Goal: Task Accomplishment & Management: Manage account settings

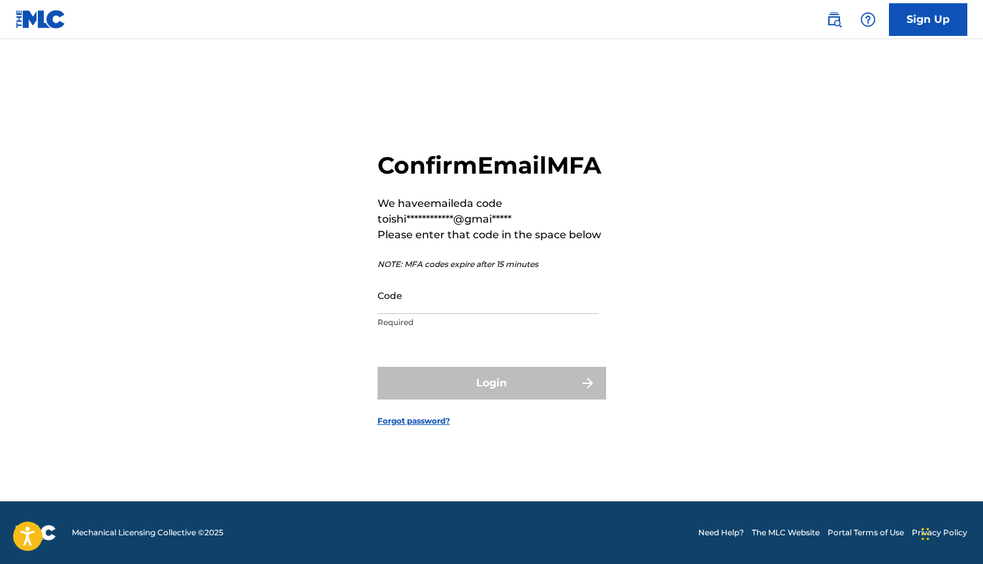
click at [455, 309] on input "Code" at bounding box center [487, 295] width 221 height 37
paste input "834037"
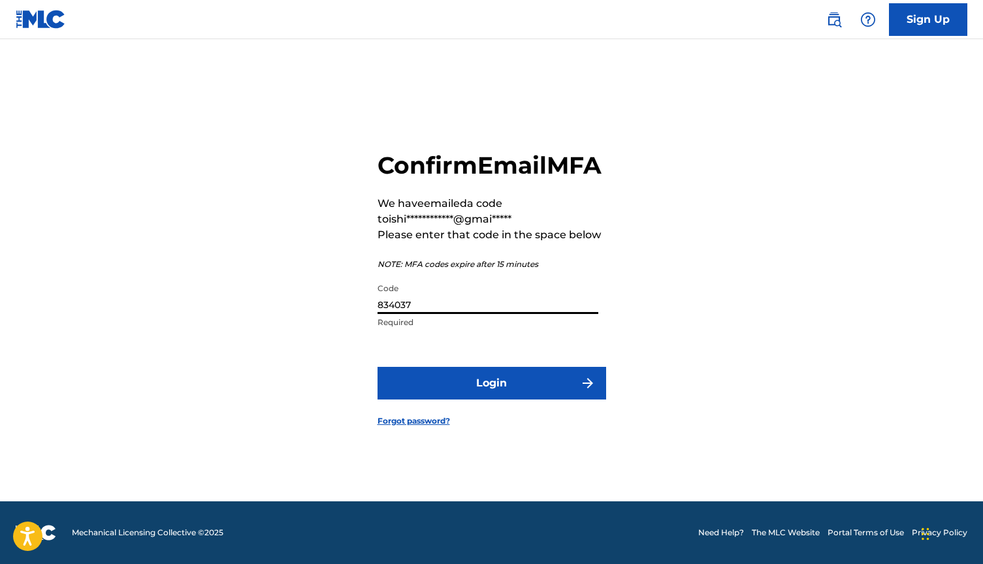
type input "834037"
click at [472, 390] on button "Login" at bounding box center [491, 383] width 229 height 33
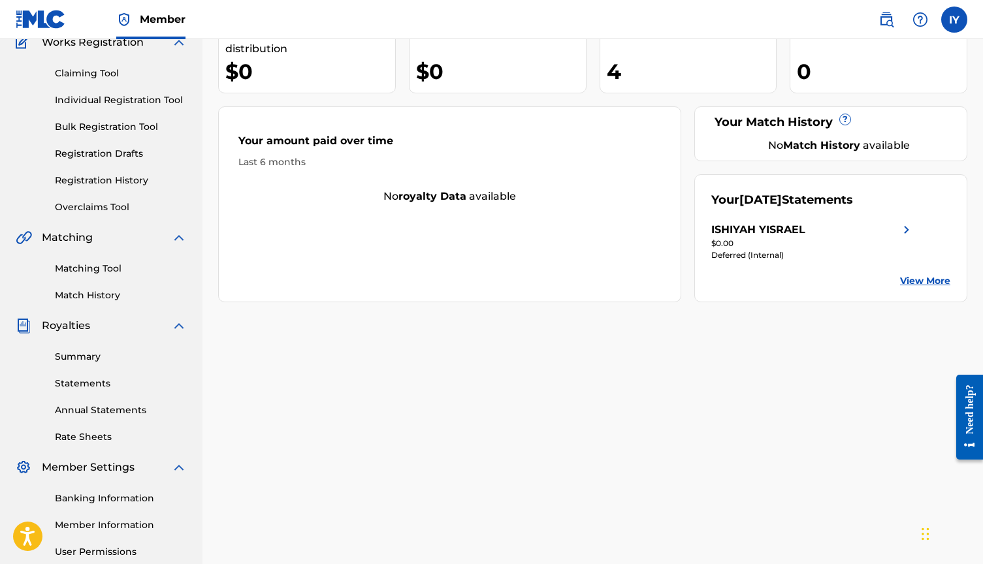
scroll to position [138, 0]
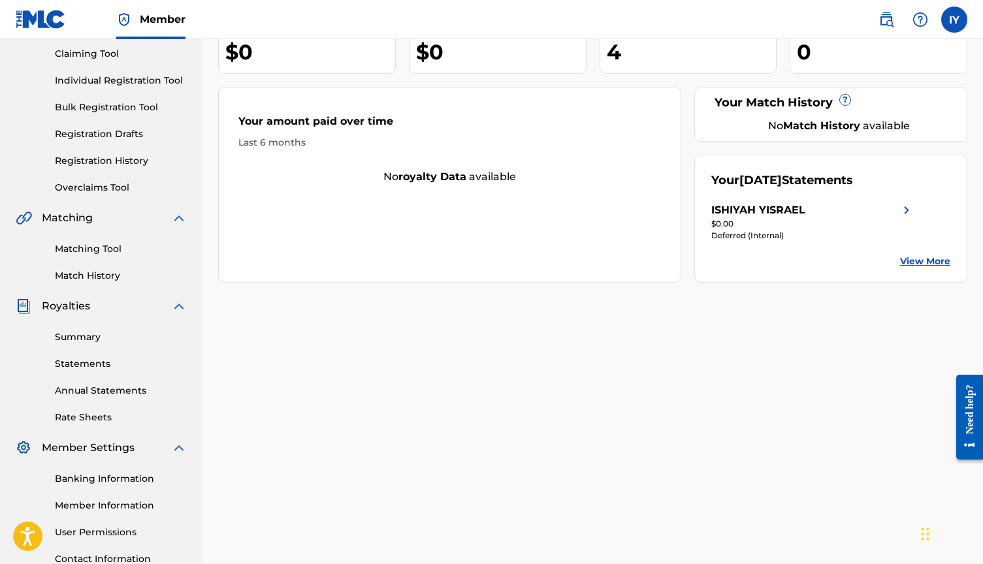
click at [83, 334] on link "Summary" at bounding box center [121, 337] width 132 height 14
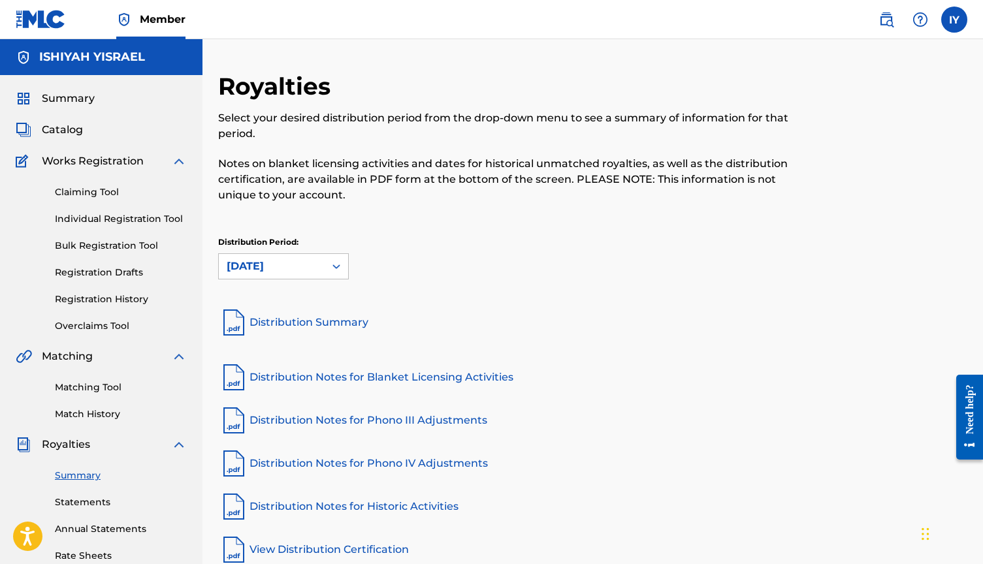
click at [84, 501] on link "Statements" at bounding box center [121, 503] width 132 height 14
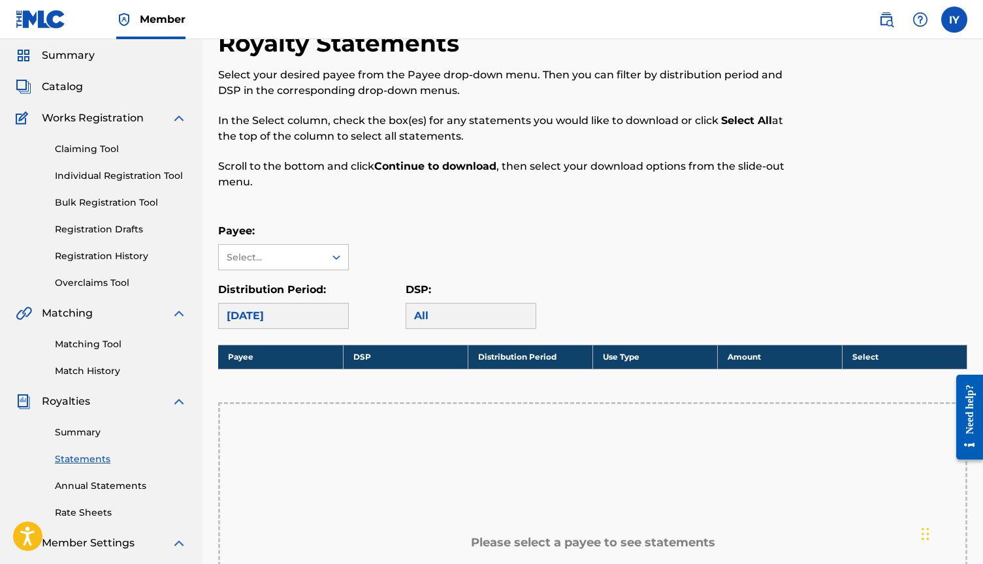
scroll to position [53, 0]
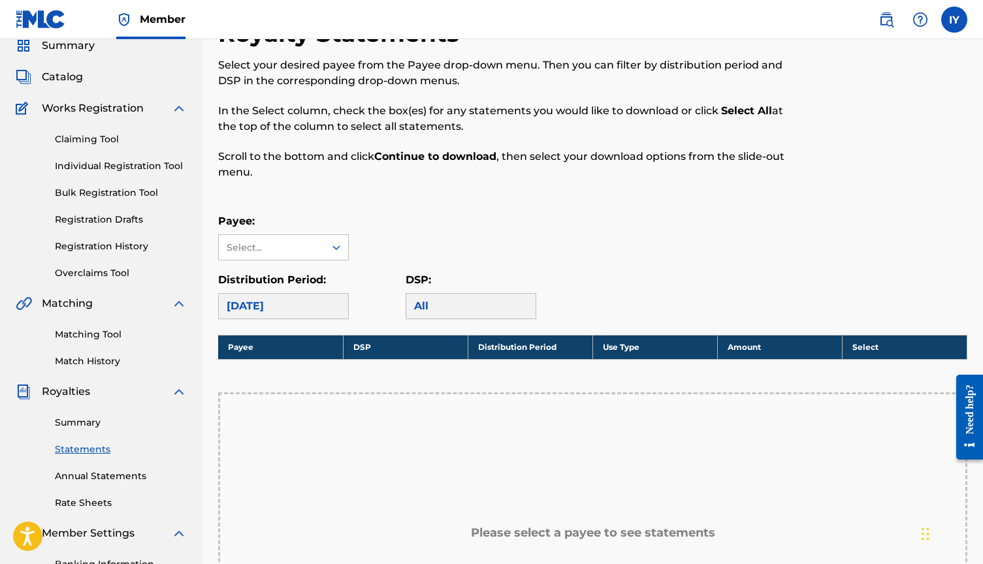
click at [173, 393] on img at bounding box center [179, 392] width 16 height 16
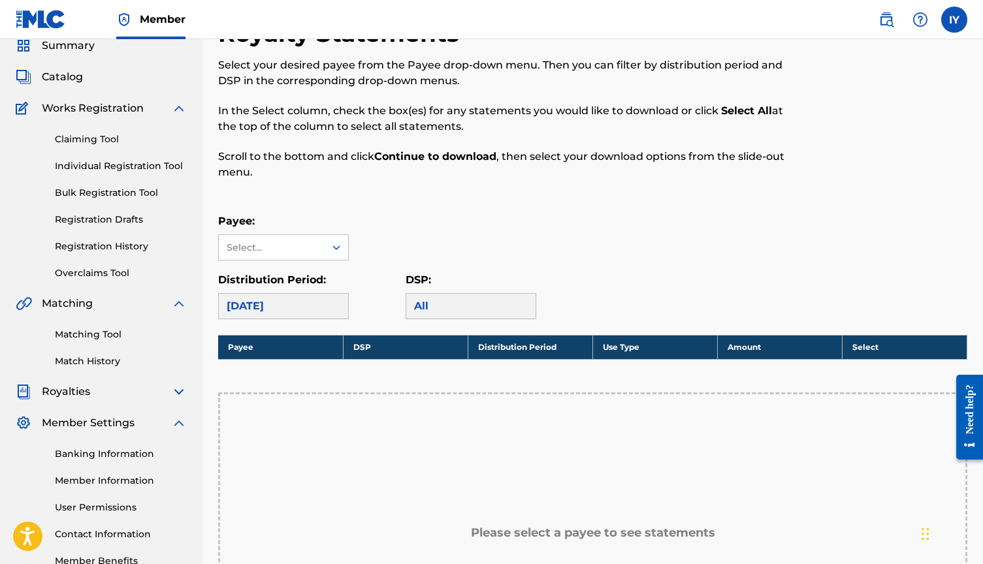
click at [178, 108] on img at bounding box center [179, 109] width 16 height 16
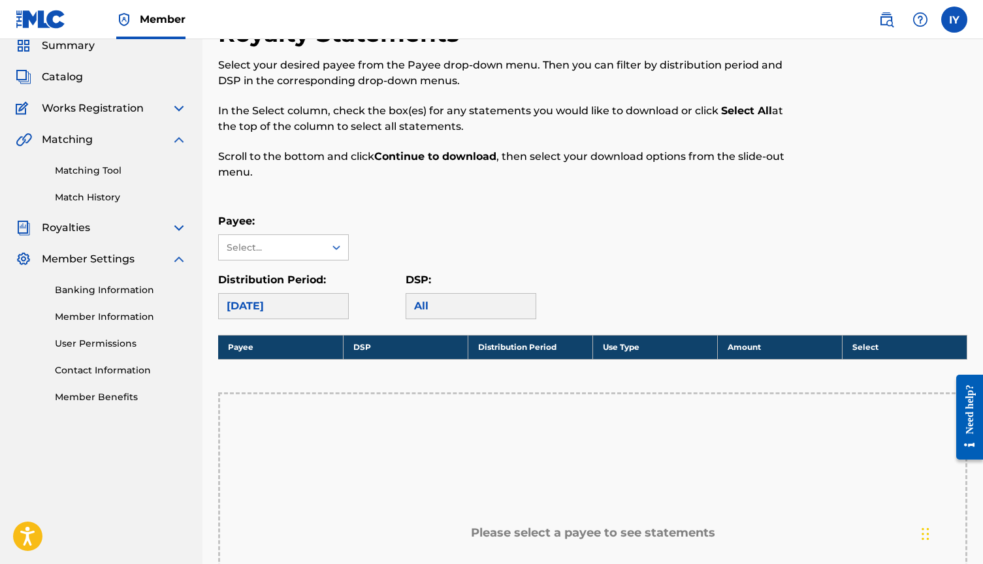
click at [71, 73] on span "Catalog" at bounding box center [62, 77] width 41 height 16
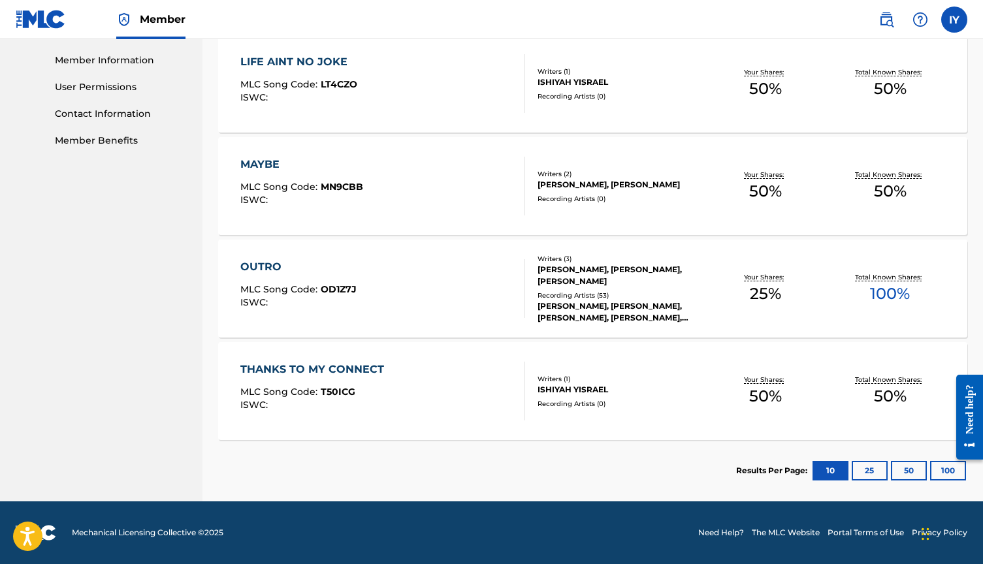
scroll to position [309, 0]
